Goal: Task Accomplishment & Management: Manage account settings

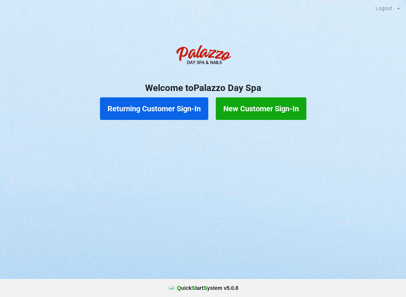
scroll to position [0, 21]
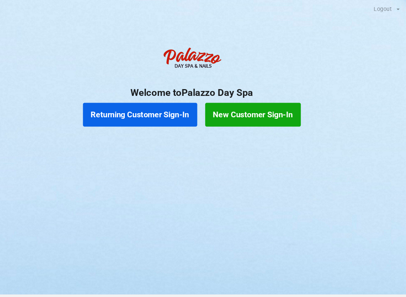
click at [139, 106] on button "Returning Customer Sign-In" at bounding box center [154, 108] width 108 height 23
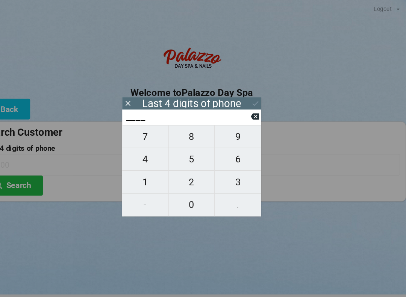
click at [182, 133] on span "8" at bounding box center [203, 129] width 44 height 16
type input "8___"
click at [225, 151] on span "6" at bounding box center [247, 151] width 44 height 16
type input "86__"
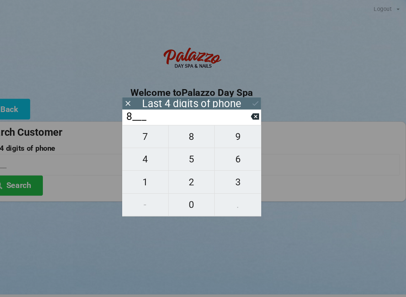
type input "86__"
click at [259, 112] on icon at bounding box center [263, 111] width 8 height 6
click at [231, 152] on span "6" at bounding box center [247, 151] width 44 height 16
type input "6___"
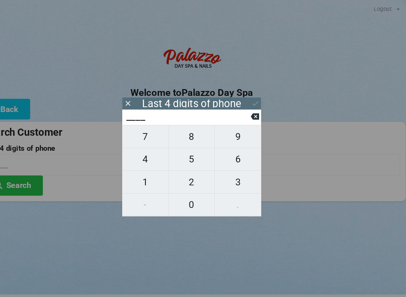
type input "6___"
click at [181, 190] on span "0" at bounding box center [203, 194] width 44 height 16
type input "60__"
click at [227, 174] on span "3" at bounding box center [247, 173] width 44 height 16
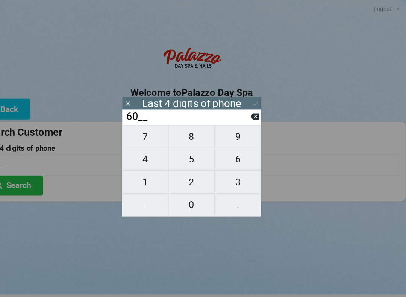
type input "603_"
click at [139, 131] on span "7" at bounding box center [159, 129] width 44 height 16
type input "6037"
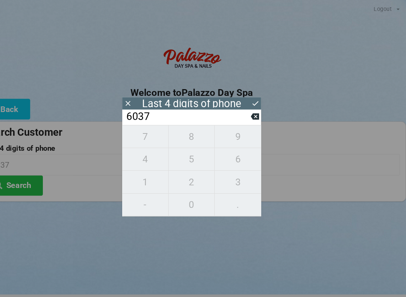
click at [23, 172] on button "Search" at bounding box center [34, 175] width 56 height 19
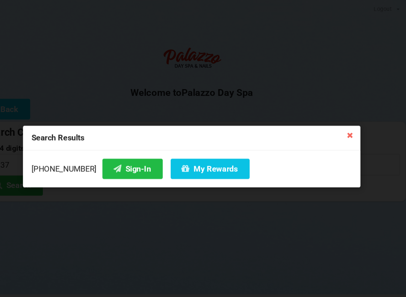
click at [118, 155] on button "Sign-In" at bounding box center [146, 159] width 57 height 19
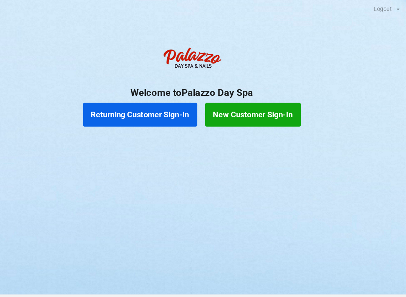
click at [251, 109] on button "New Customer Sign-In" at bounding box center [261, 108] width 91 height 23
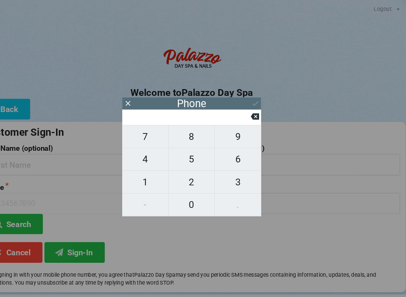
click at [225, 162] on button "6" at bounding box center [247, 150] width 44 height 21
type input "6"
click at [182, 170] on span "2" at bounding box center [203, 173] width 44 height 16
type input "62"
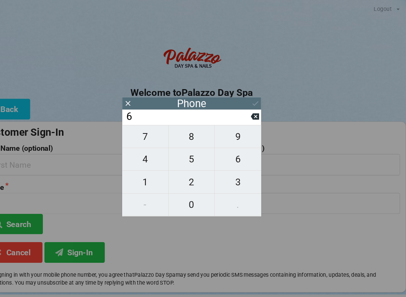
type input "62"
click at [237, 106] on input "62" at bounding box center [199, 111] width 119 height 12
click at [259, 108] on button at bounding box center [263, 110] width 8 height 10
type input "6"
click at [233, 114] on input "6" at bounding box center [199, 111] width 119 height 12
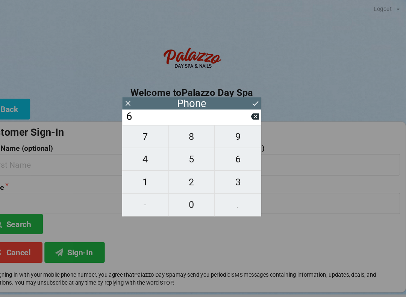
click at [237, 113] on input "6" at bounding box center [199, 111] width 119 height 12
click at [259, 114] on icon at bounding box center [263, 110] width 8 height 8
click at [225, 169] on span "3" at bounding box center [247, 173] width 44 height 16
type input "3"
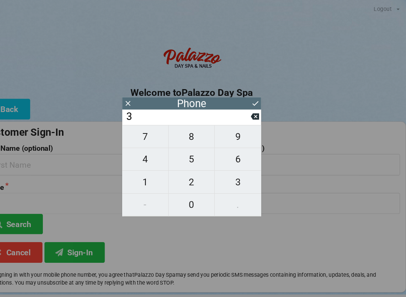
click at [185, 172] on span "2" at bounding box center [203, 173] width 44 height 16
type input "32"
click at [139, 169] on span "1" at bounding box center [159, 173] width 44 height 16
type input "321"
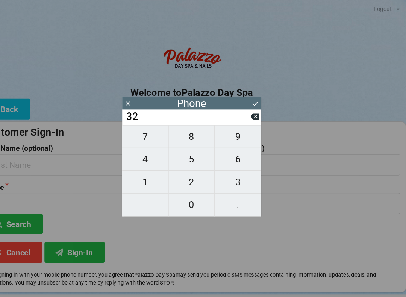
type input "321"
click at [140, 150] on span "4" at bounding box center [159, 151] width 44 height 16
type input "3214"
click at [140, 147] on span "4" at bounding box center [159, 151] width 44 height 16
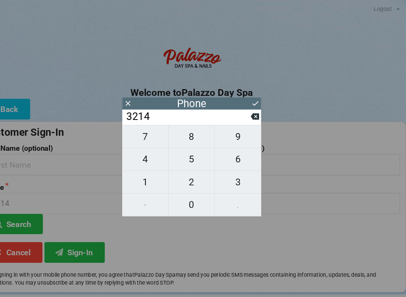
type input "32144"
click at [137, 147] on span "4" at bounding box center [159, 151] width 44 height 16
type input "321444"
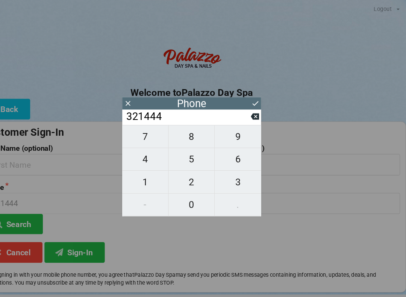
click at [181, 188] on span "0" at bounding box center [203, 194] width 44 height 16
type input "3214440"
click at [226, 168] on span "3" at bounding box center [247, 173] width 44 height 16
type input "32144403"
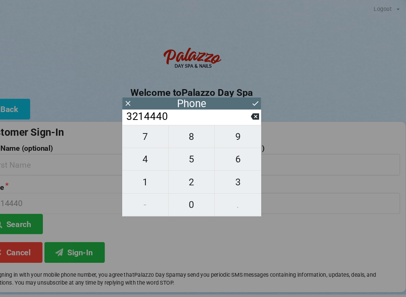
type input "32144403"
click at [225, 166] on span "3" at bounding box center [247, 173] width 44 height 16
type input "321444033"
click at [184, 152] on span "5" at bounding box center [203, 151] width 44 height 16
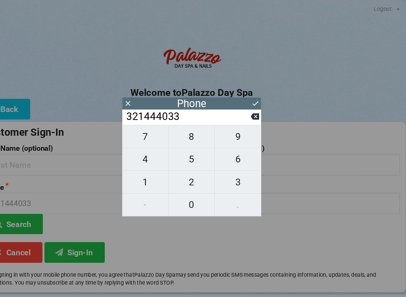
type input "3214440335"
click at [236, 96] on div "Phone" at bounding box center [203, 98] width 132 height 12
click at [260, 100] on icon at bounding box center [264, 98] width 8 height 8
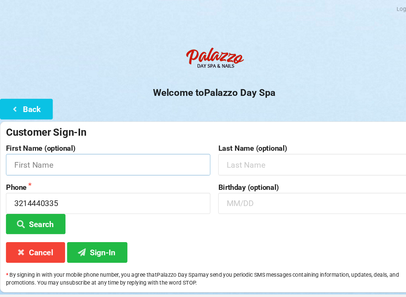
click at [148, 146] on input "text" at bounding box center [103, 156] width 194 height 20
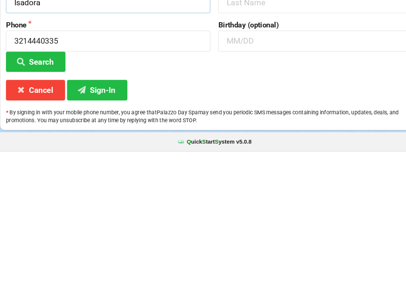
type input "Isadora"
click at [100, 229] on button "Sign-In" at bounding box center [92, 238] width 57 height 19
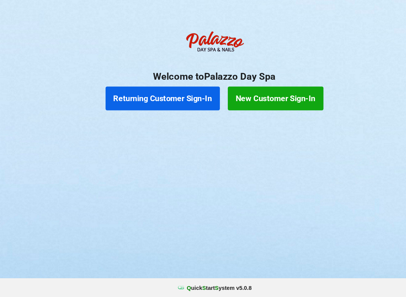
click at [165, 97] on button "Returning Customer Sign-In" at bounding box center [154, 108] width 108 height 23
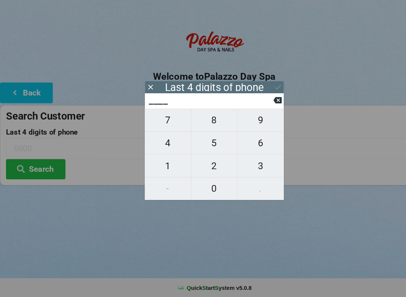
click at [162, 143] on span "4" at bounding box center [159, 151] width 44 height 16
type input "4___"
click at [257, 105] on input "4___" at bounding box center [199, 111] width 119 height 12
click at [261, 108] on icon at bounding box center [263, 111] width 8 height 6
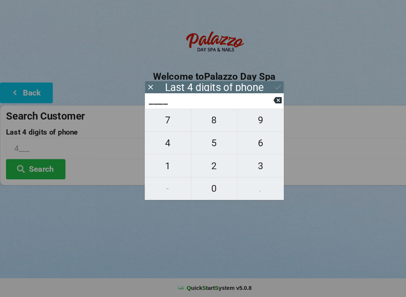
click at [159, 121] on span "7" at bounding box center [159, 129] width 44 height 16
type input "7___"
click at [252, 121] on span "9" at bounding box center [247, 129] width 44 height 16
type input "79__"
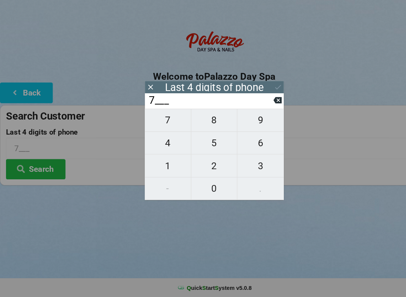
type input "79__"
click at [151, 165] on span "1" at bounding box center [159, 173] width 44 height 16
type input "791_"
click at [252, 121] on span "9" at bounding box center [247, 129] width 44 height 16
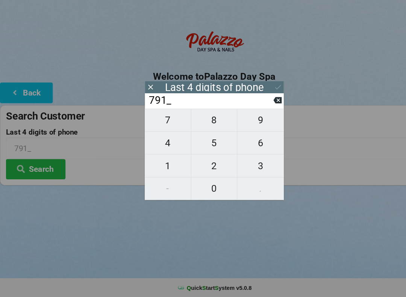
type input "7919"
click at [261, 94] on icon at bounding box center [264, 98] width 8 height 8
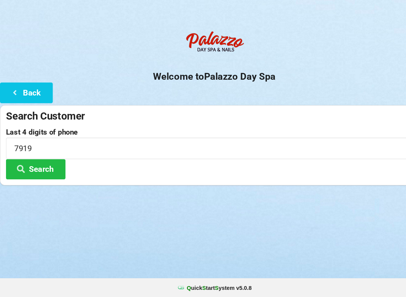
click at [44, 166] on button "Search" at bounding box center [34, 175] width 56 height 19
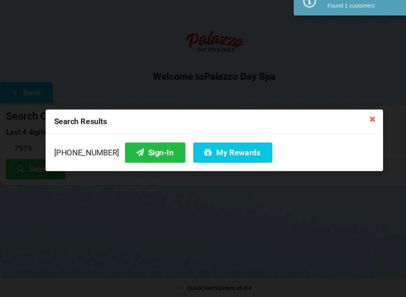
click at [130, 150] on button "Sign-In" at bounding box center [146, 159] width 57 height 19
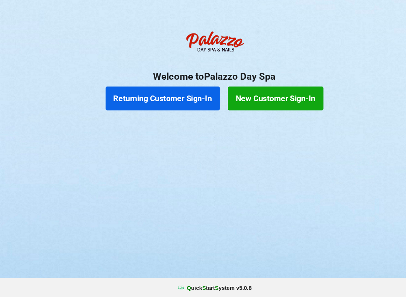
click at [261, 97] on button "New Customer Sign-In" at bounding box center [261, 108] width 91 height 23
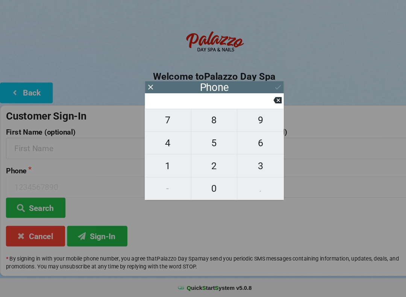
click at [243, 165] on span "3" at bounding box center [247, 173] width 44 height 16
type input "3"
click at [206, 165] on span "2" at bounding box center [203, 173] width 44 height 16
type input "32"
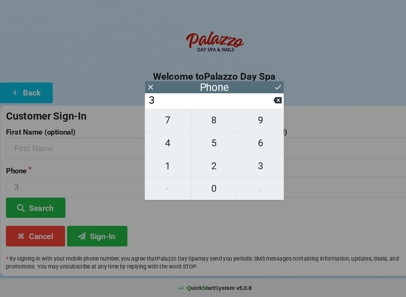
type input "32"
click at [161, 165] on span "1" at bounding box center [159, 173] width 44 height 16
type input "321"
click at [205, 165] on span "2" at bounding box center [203, 173] width 44 height 16
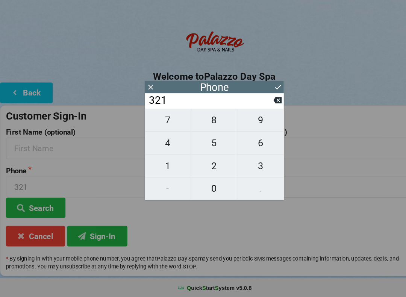
type input "3212"
click at [234, 143] on span "6" at bounding box center [247, 151] width 44 height 16
type input "32126"
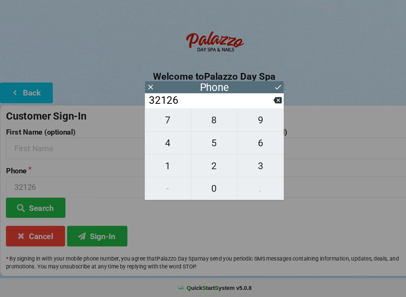
click at [164, 165] on span "1" at bounding box center [159, 173] width 44 height 16
type input "321261"
click at [204, 143] on span "5" at bounding box center [203, 151] width 44 height 16
type input "3212615"
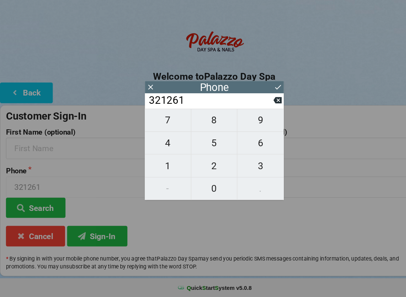
type input "3212615"
click at [157, 105] on input "3212615" at bounding box center [199, 111] width 119 height 12
click at [162, 121] on span "7" at bounding box center [159, 129] width 44 height 16
type input "32126157"
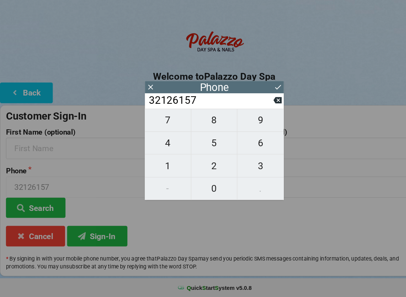
click at [167, 165] on span "1" at bounding box center [159, 173] width 44 height 16
type input "321261571"
click at [196, 165] on span "2" at bounding box center [203, 173] width 44 height 16
type input "3212615712"
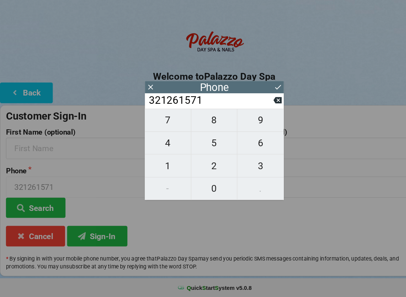
type input "3212615712"
click at [257, 92] on div "Phone" at bounding box center [203, 98] width 132 height 12
click at [263, 94] on icon at bounding box center [264, 98] width 8 height 8
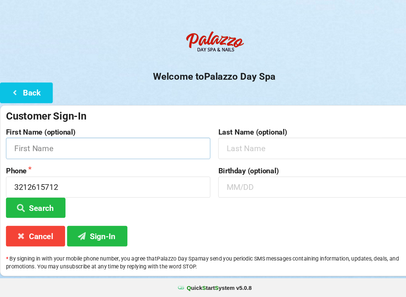
click at [153, 146] on input "text" at bounding box center [103, 156] width 194 height 20
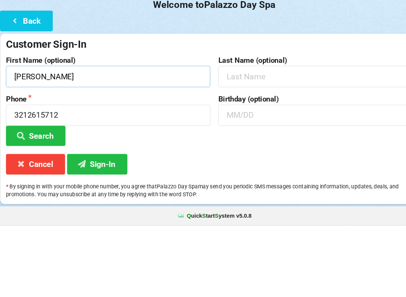
type input "[PERSON_NAME]"
click at [288, 146] on input "text" at bounding box center [304, 156] width 194 height 20
type input "[PERSON_NAME]"
click at [254, 183] on input "text" at bounding box center [304, 193] width 194 height 20
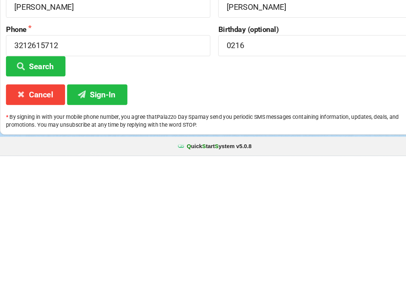
click at [80, 235] on icon at bounding box center [77, 238] width 9 height 6
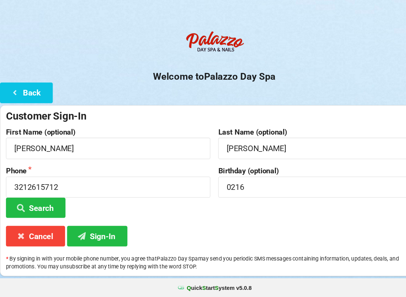
click at [106, 229] on button "Sign-In" at bounding box center [92, 238] width 57 height 19
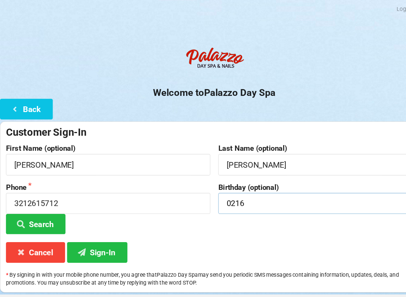
click at [267, 190] on input "0216" at bounding box center [304, 193] width 194 height 20
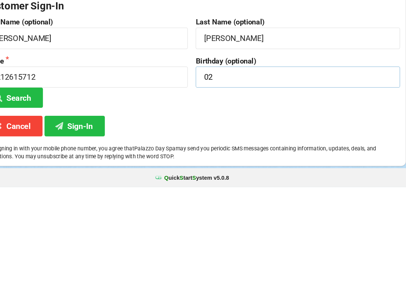
type input "0"
type input "O"
type input "02/16"
click at [68, 229] on button "Sign-In" at bounding box center [92, 238] width 57 height 19
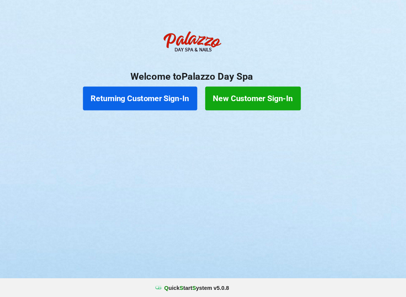
click at [165, 97] on button "Returning Customer Sign-In" at bounding box center [154, 108] width 108 height 23
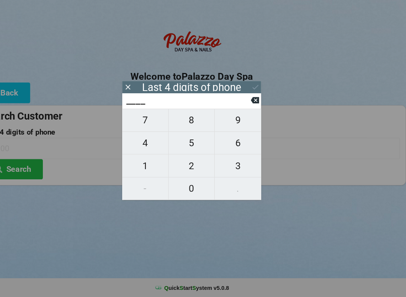
click at [146, 165] on span "1" at bounding box center [159, 173] width 44 height 16
type input "1___"
click at [143, 165] on span "1" at bounding box center [159, 173] width 44 height 16
type input "11__"
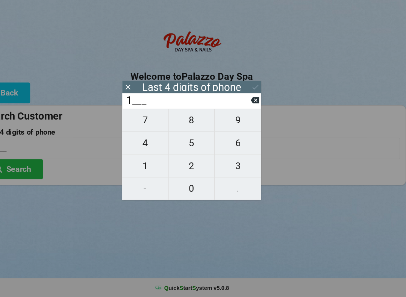
type input "11__"
click at [183, 143] on span "5" at bounding box center [203, 151] width 44 height 16
type input "115_"
click at [144, 121] on span "7" at bounding box center [159, 129] width 44 height 16
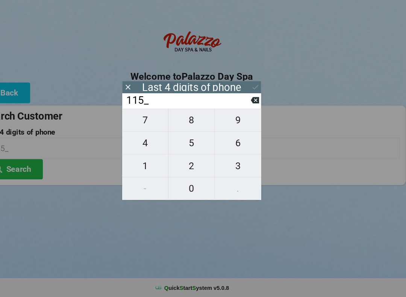
type input "1157"
click at [32, 166] on button "Search" at bounding box center [34, 175] width 56 height 19
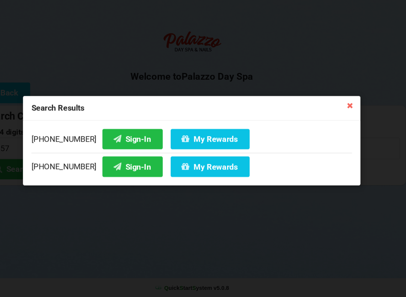
click at [125, 137] on button "Sign-In" at bounding box center [146, 146] width 57 height 19
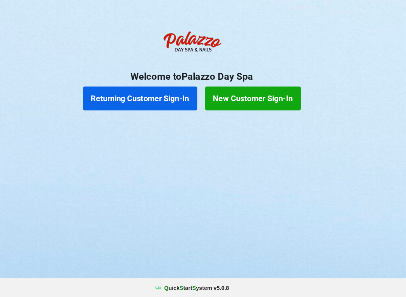
click at [142, 100] on button "Returning Customer Sign-In" at bounding box center [154, 108] width 108 height 23
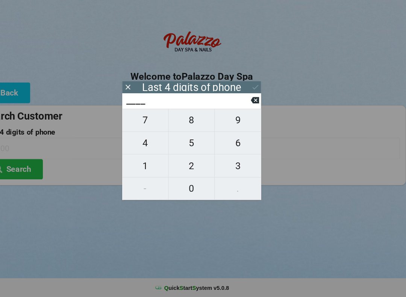
click at [140, 143] on span "4" at bounding box center [159, 151] width 44 height 16
type input "4___"
click at [187, 186] on span "0" at bounding box center [203, 194] width 44 height 16
type input "40__"
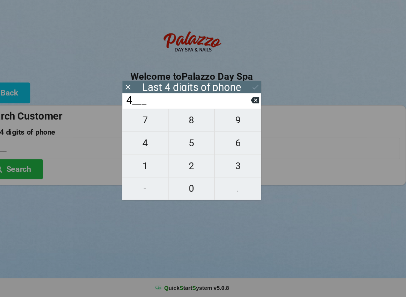
type input "40__"
click at [147, 121] on span "7" at bounding box center [159, 129] width 44 height 16
type input "407_"
click at [191, 121] on span "8" at bounding box center [203, 129] width 44 height 16
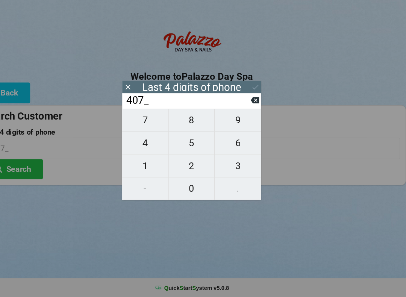
type input "4078"
click at [193, 118] on div "7 8 9 4 5 6 1 2 3 - 0 ." at bounding box center [203, 161] width 132 height 87
click at [185, 138] on div "7 8 9 4 5 6 1 2 3 - 0 ." at bounding box center [203, 161] width 132 height 87
click at [259, 108] on icon at bounding box center [263, 111] width 8 height 6
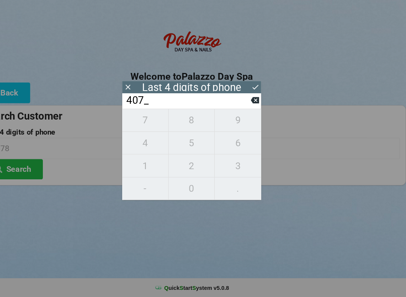
click at [259, 106] on icon at bounding box center [263, 110] width 8 height 8
click at [259, 105] on button at bounding box center [263, 110] width 8 height 10
click at [187, 121] on span "8" at bounding box center [203, 129] width 44 height 16
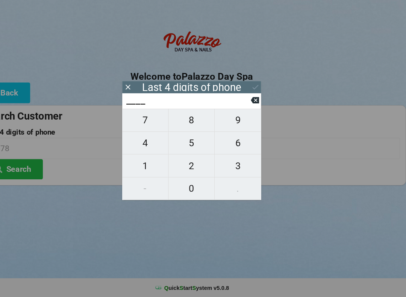
type input "8___"
click at [190, 121] on span "8" at bounding box center [203, 129] width 44 height 16
type input "88__"
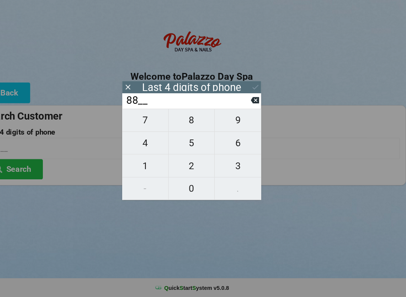
click at [259, 106] on icon at bounding box center [263, 110] width 8 height 8
click at [259, 108] on icon at bounding box center [263, 111] width 8 height 6
click at [191, 143] on span "5" at bounding box center [203, 151] width 44 height 16
type input "5___"
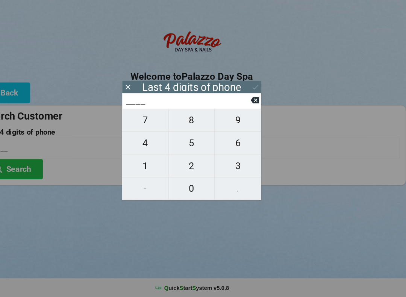
type input "5___"
click at [190, 143] on span "5" at bounding box center [203, 151] width 44 height 16
type input "55__"
click at [232, 143] on span "6" at bounding box center [247, 151] width 44 height 16
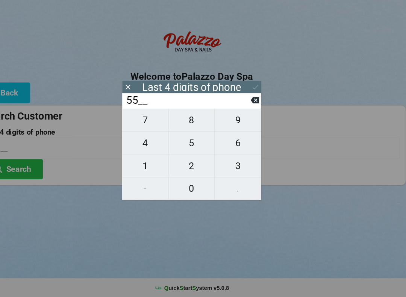
type input "556_"
click at [236, 143] on span "6" at bounding box center [247, 151] width 44 height 16
type input "5566"
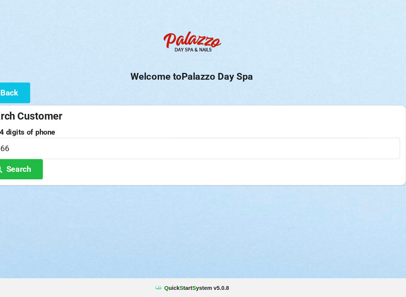
click at [277, 198] on div "Logout Logout Sign-In Welcome to Palazzo Day Spa Back Search Customer Last 4 di…" at bounding box center [203, 148] width 406 height 297
click at [39, 166] on button "Search" at bounding box center [34, 175] width 56 height 19
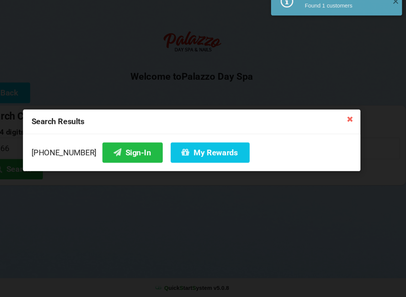
click at [118, 150] on button "Sign-In" at bounding box center [146, 159] width 57 height 19
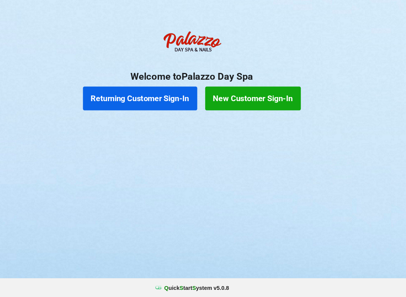
click at [160, 97] on button "Returning Customer Sign-In" at bounding box center [154, 108] width 108 height 23
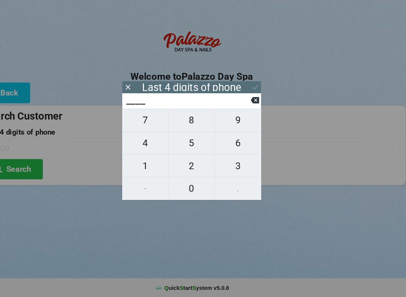
click at [187, 143] on span "5" at bounding box center [203, 151] width 44 height 16
type input "5___"
click at [185, 143] on span "5" at bounding box center [203, 151] width 44 height 16
type input "55__"
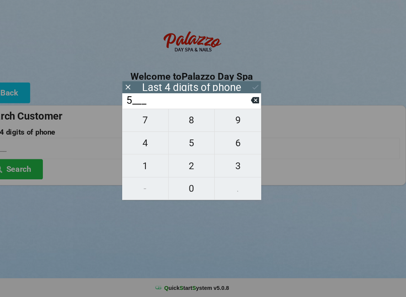
type input "55__"
click at [230, 143] on span "6" at bounding box center [247, 151] width 44 height 16
type input "556_"
click at [230, 143] on span "6" at bounding box center [247, 151] width 44 height 16
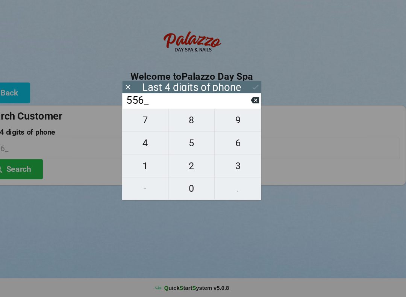
type input "5566"
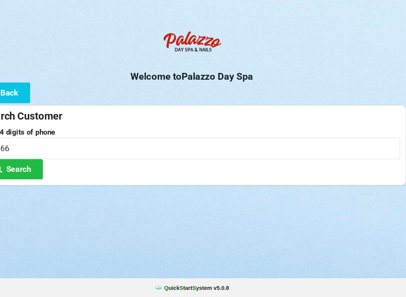
click at [299, 191] on div at bounding box center [203, 200] width 406 height 19
click at [30, 166] on button "Search" at bounding box center [34, 175] width 56 height 19
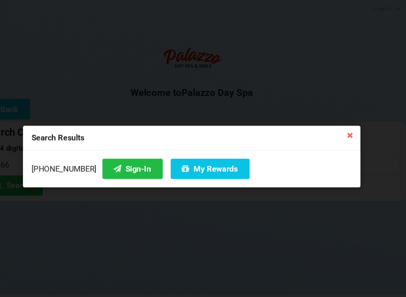
click at [198, 156] on button "My Rewards" at bounding box center [220, 159] width 75 height 19
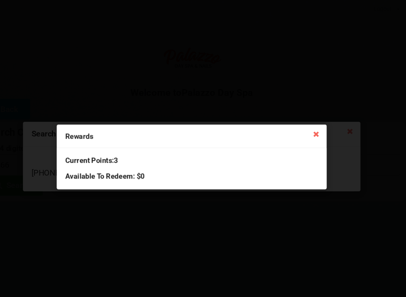
click at [315, 129] on icon at bounding box center [321, 127] width 12 height 12
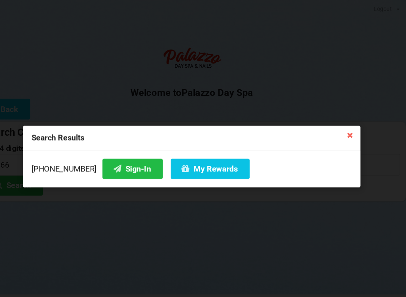
click at [347, 129] on icon at bounding box center [353, 128] width 12 height 12
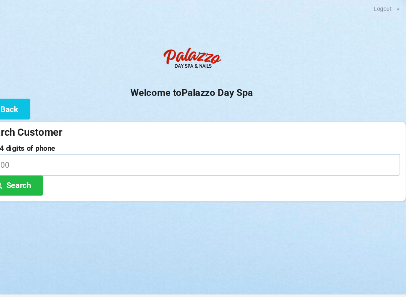
click at [70, 151] on input at bounding box center [203, 156] width 395 height 20
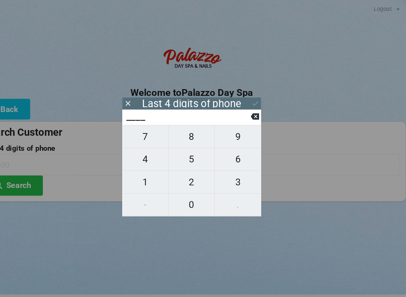
click at [188, 198] on span "0" at bounding box center [203, 194] width 44 height 16
type input "0___"
click at [225, 173] on span "3" at bounding box center [247, 173] width 44 height 16
type input "03__"
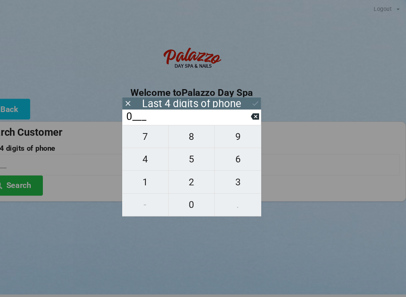
type input "03__"
click at [225, 172] on span "3" at bounding box center [247, 173] width 44 height 16
type input "033_"
click at [226, 151] on span "6" at bounding box center [247, 151] width 44 height 16
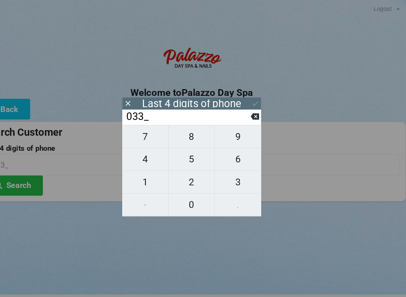
type input "0336"
click at [186, 194] on div "7 8 9 4 5 6 1 2 3 - 0 ." at bounding box center [203, 161] width 132 height 87
click at [259, 110] on icon at bounding box center [263, 111] width 8 height 6
click at [259, 114] on icon at bounding box center [263, 110] width 8 height 8
type input "03__"
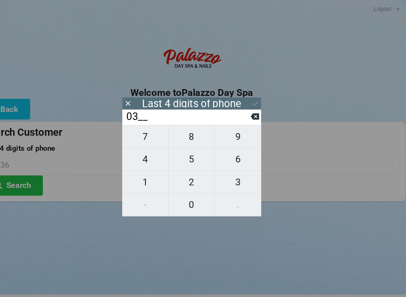
click at [237, 117] on input "03__" at bounding box center [199, 111] width 119 height 12
click at [226, 155] on span "6" at bounding box center [247, 151] width 44 height 16
type input "036_"
click at [181, 199] on span "0" at bounding box center [203, 194] width 44 height 16
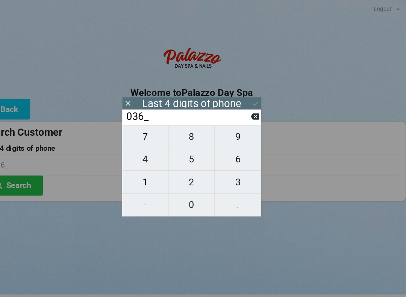
type input "0360"
click at [291, 148] on input "0360" at bounding box center [203, 156] width 395 height 20
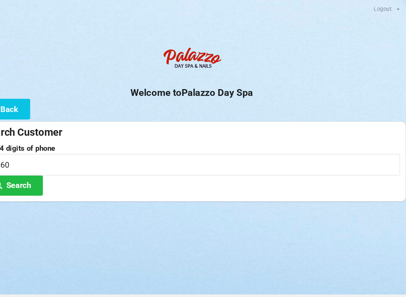
click at [290, 147] on input "0360" at bounding box center [203, 156] width 395 height 20
click at [131, 250] on div "Logout Logout Sign-In Welcome to Palazzo Day Spa Back Search Customer Last 4 di…" at bounding box center [203, 148] width 406 height 297
click at [32, 173] on button "Search" at bounding box center [34, 175] width 56 height 19
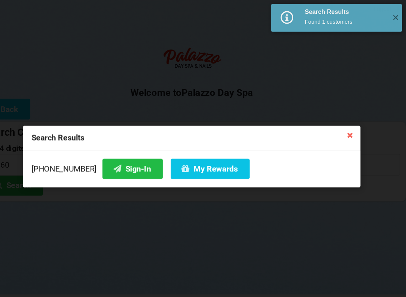
click at [202, 158] on button "My Rewards" at bounding box center [220, 159] width 75 height 19
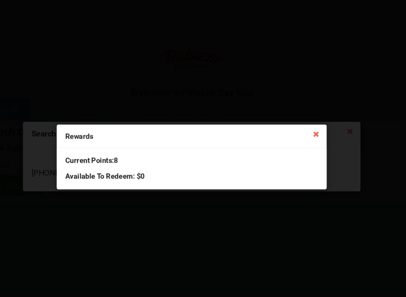
click at [315, 127] on icon at bounding box center [321, 127] width 12 height 12
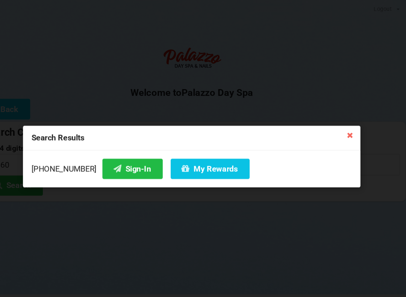
click at [347, 134] on icon at bounding box center [353, 128] width 12 height 12
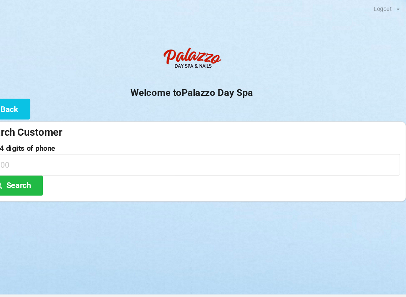
click at [20, 172] on button "Search" at bounding box center [34, 175] width 56 height 19
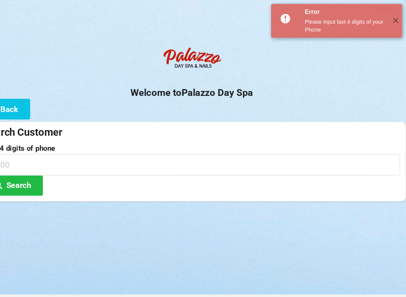
click at [11, 105] on button "Back" at bounding box center [25, 103] width 50 height 19
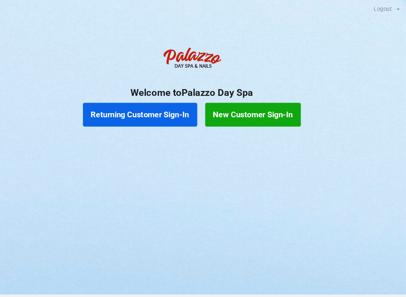
click at [141, 107] on button "Returning Customer Sign-In" at bounding box center [154, 108] width 108 height 23
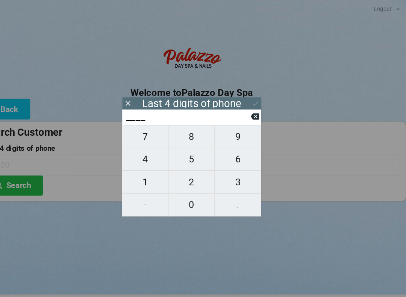
click at [181, 133] on span "8" at bounding box center [203, 129] width 44 height 16
type input "8___"
click at [225, 155] on span "6" at bounding box center [247, 151] width 44 height 16
type input "86__"
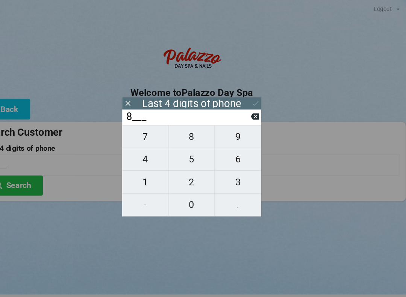
type input "86__"
click at [181, 130] on span "8" at bounding box center [203, 129] width 44 height 16
type input "868_"
click at [181, 195] on span "0" at bounding box center [203, 194] width 44 height 16
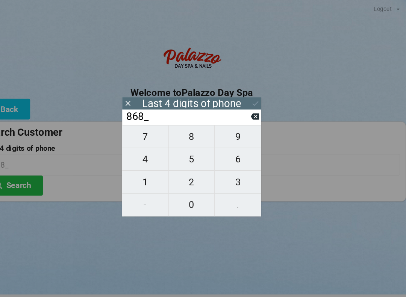
type input "8680"
click at [156, 115] on input "8680" at bounding box center [199, 111] width 119 height 12
click at [140, 116] on input "8680" at bounding box center [199, 111] width 119 height 12
click at [147, 117] on input "8680" at bounding box center [199, 111] width 119 height 12
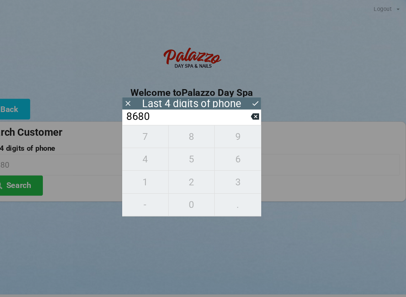
click at [140, 117] on input "8680" at bounding box center [199, 111] width 119 height 12
click at [172, 98] on div "Last 4 digits of phone" at bounding box center [203, 98] width 94 height 8
click at [193, 117] on input "8680" at bounding box center [199, 111] width 119 height 12
click at [224, 112] on input "8680" at bounding box center [199, 111] width 119 height 12
click at [38, 177] on button "Search" at bounding box center [34, 175] width 56 height 19
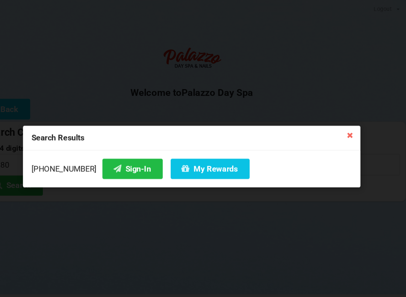
click at [185, 166] on button "My Rewards" at bounding box center [220, 159] width 75 height 19
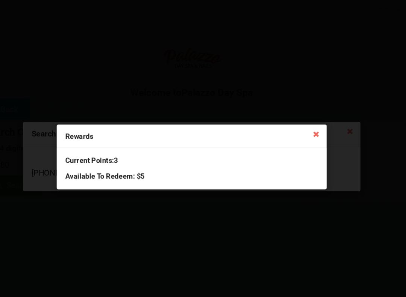
click at [315, 131] on icon at bounding box center [321, 127] width 12 height 12
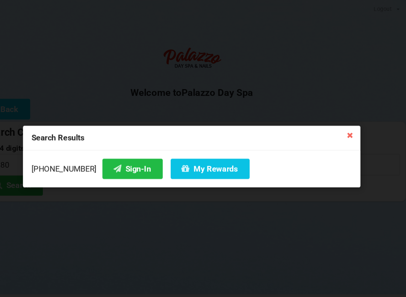
click at [347, 133] on icon at bounding box center [353, 128] width 12 height 12
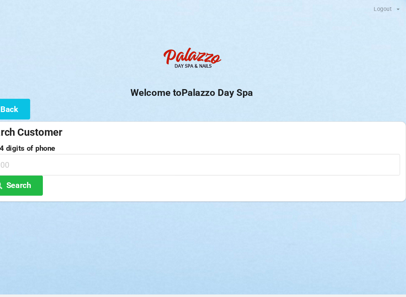
click at [49, 162] on input at bounding box center [203, 156] width 395 height 20
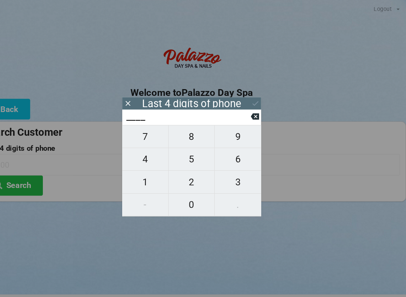
click at [233, 151] on span "6" at bounding box center [247, 151] width 44 height 16
type input "6___"
click at [191, 176] on span "2" at bounding box center [203, 173] width 44 height 16
type input "62__"
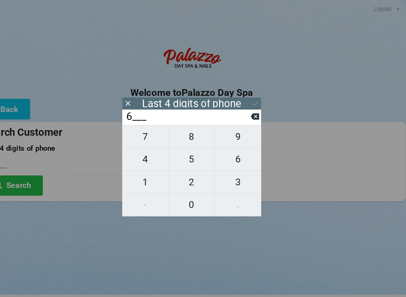
type input "62__"
click at [137, 129] on span "7" at bounding box center [159, 129] width 44 height 16
type input "627_"
click at [252, 113] on div "Welcome to Palazzo Day Spa Back Search Customer Last 4 digits of phone 627_ Sea…" at bounding box center [203, 116] width 406 height 150
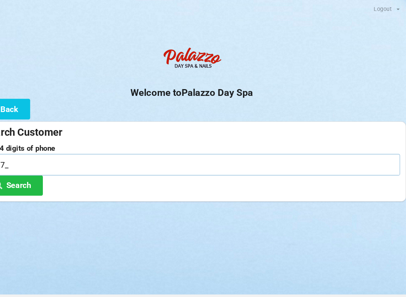
click at [104, 162] on input "627_" at bounding box center [203, 156] width 395 height 20
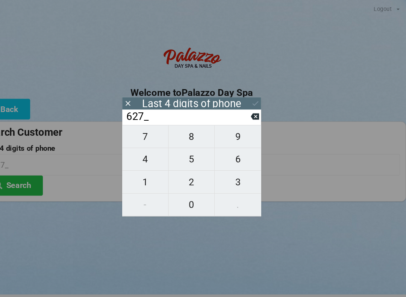
click at [188, 114] on input "627_" at bounding box center [199, 111] width 119 height 12
click at [259, 112] on icon at bounding box center [263, 111] width 8 height 6
type input "62__"
click at [185, 178] on span "2" at bounding box center [203, 173] width 44 height 16
type input "622_"
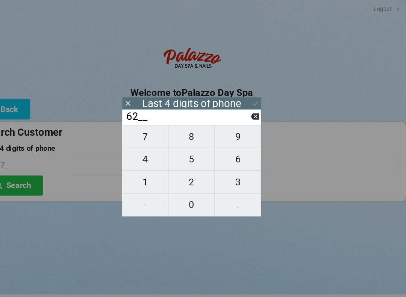
type input "622_"
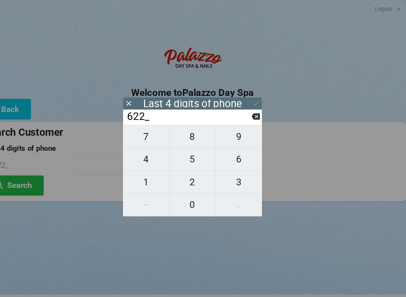
click at [137, 135] on span "7" at bounding box center [159, 129] width 44 height 16
type input "6227"
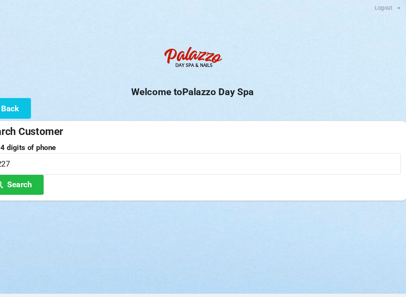
click at [31, 176] on button "Search" at bounding box center [34, 175] width 56 height 19
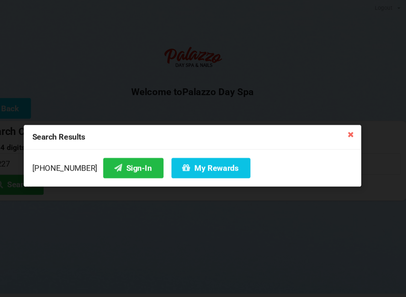
click at [204, 166] on button "My Rewards" at bounding box center [220, 159] width 75 height 19
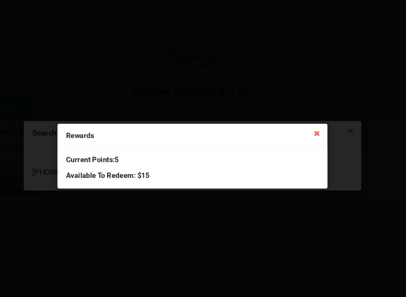
click at [315, 121] on icon at bounding box center [321, 127] width 12 height 12
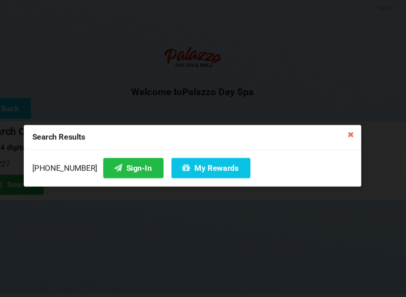
click at [347, 132] on icon at bounding box center [353, 128] width 12 height 12
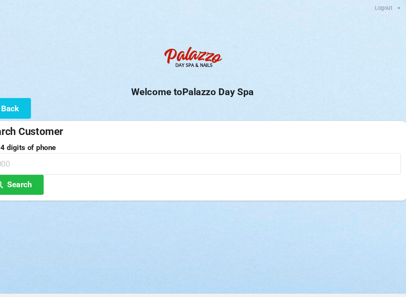
click at [18, 98] on button "Back" at bounding box center [25, 103] width 50 height 19
